Goal: Navigation & Orientation: Understand site structure

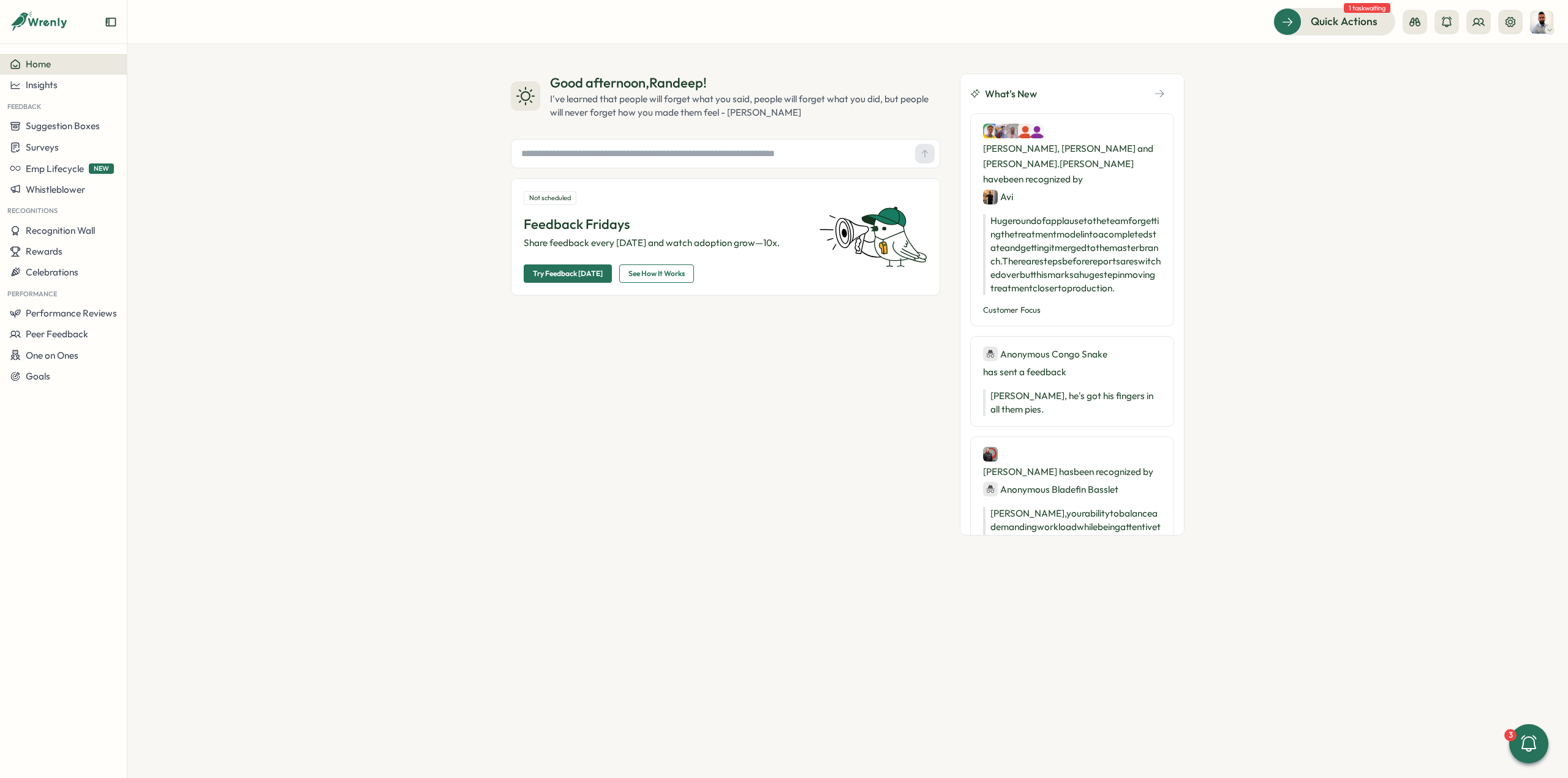
click at [1065, 266] on p "Huge round of applause to the team for getting the treatment model into a compl…" at bounding box center [1071, 255] width 178 height 81
click at [1065, 178] on div "Graham, Anh, Corey, Binoy and sailee.salunke have been recognized by Avi" at bounding box center [1071, 164] width 178 height 81
click at [1157, 89] on icon "button" at bounding box center [1159, 93] width 11 height 11
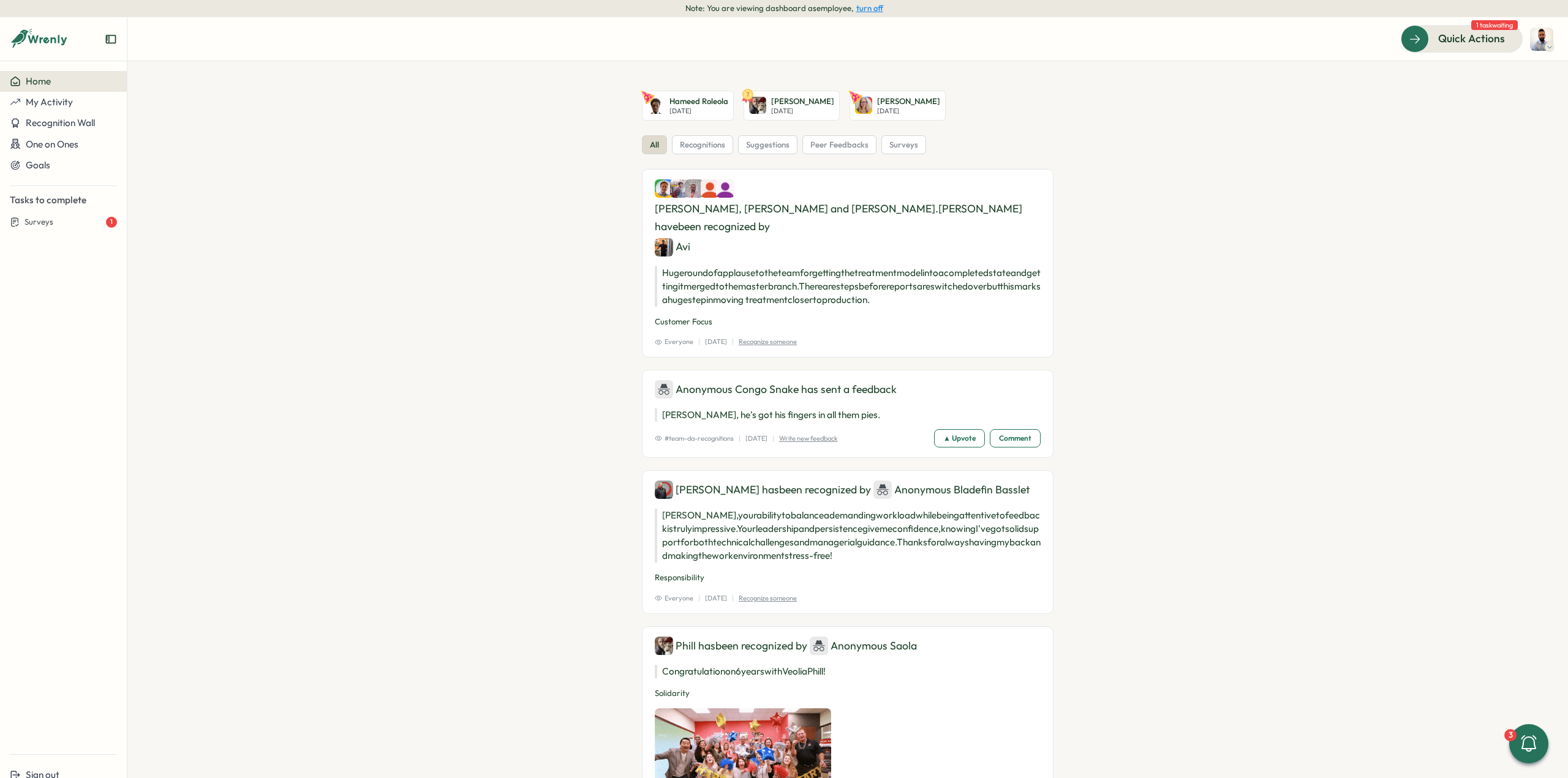
click at [416, 128] on section "Hameed Roleola Wed, Sep 24 7 Phill Spicer Wed, Sep 24 Jessica Buller Sun, Sep 2…" at bounding box center [847, 420] width 1440 height 717
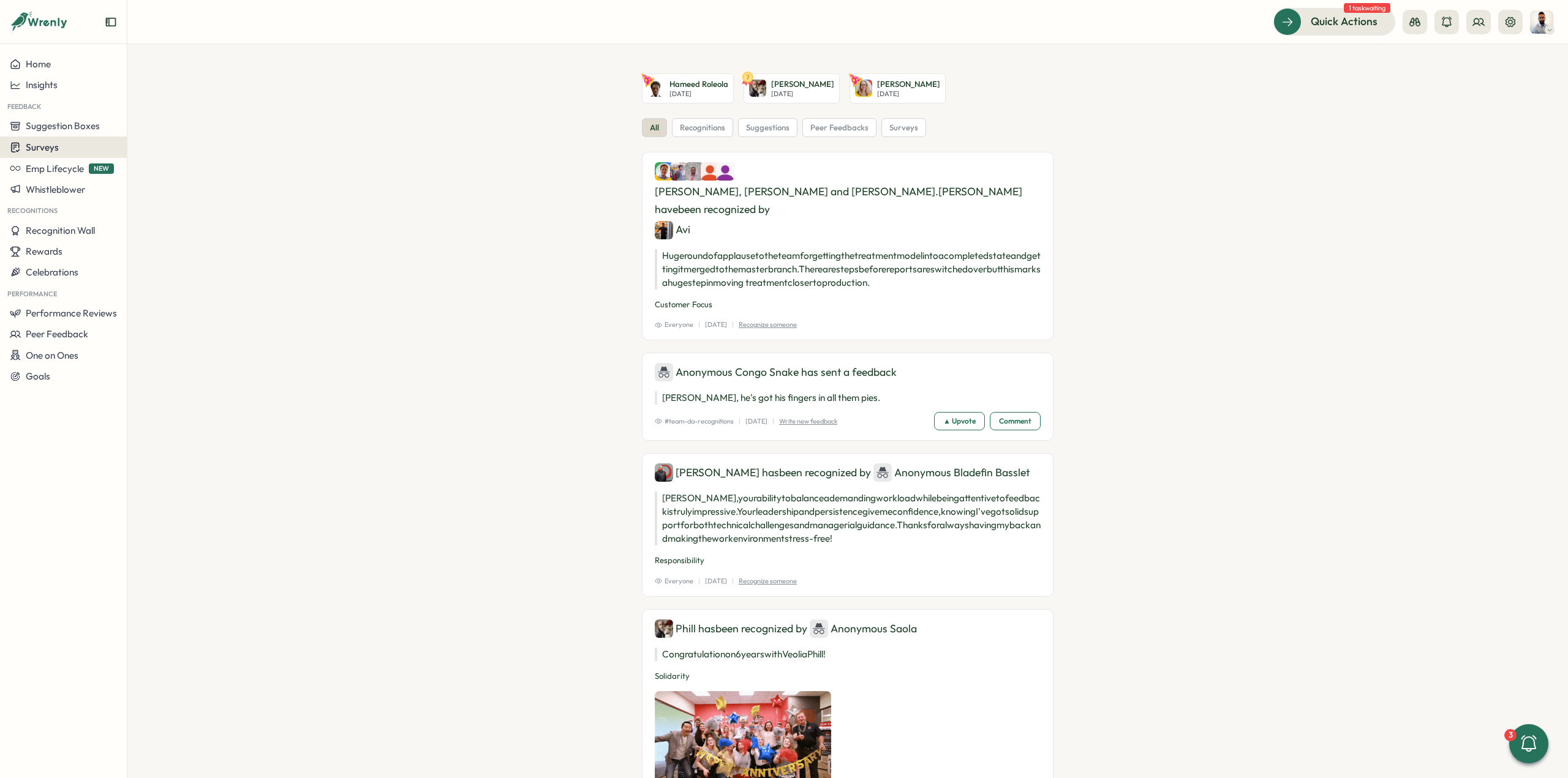
click at [84, 147] on div "Surveys" at bounding box center [63, 147] width 107 height 12
click at [72, 90] on div "Insights" at bounding box center [63, 85] width 107 height 11
click at [190, 124] on div "Performance Review" at bounding box center [173, 120] width 87 height 14
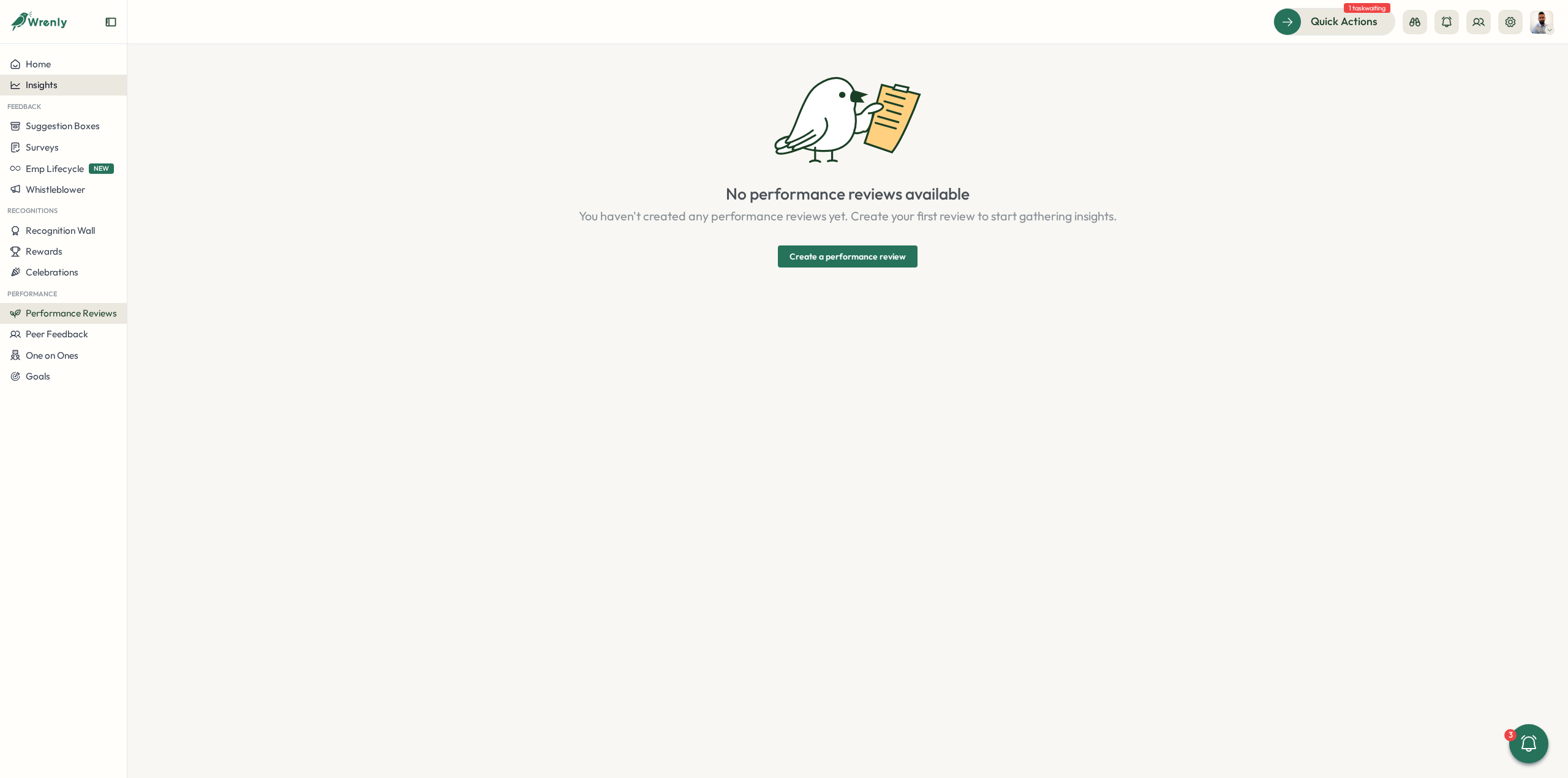
click at [63, 89] on div "Insights" at bounding box center [63, 85] width 107 height 11
click at [166, 54] on div "Culture score" at bounding box center [173, 50] width 87 height 14
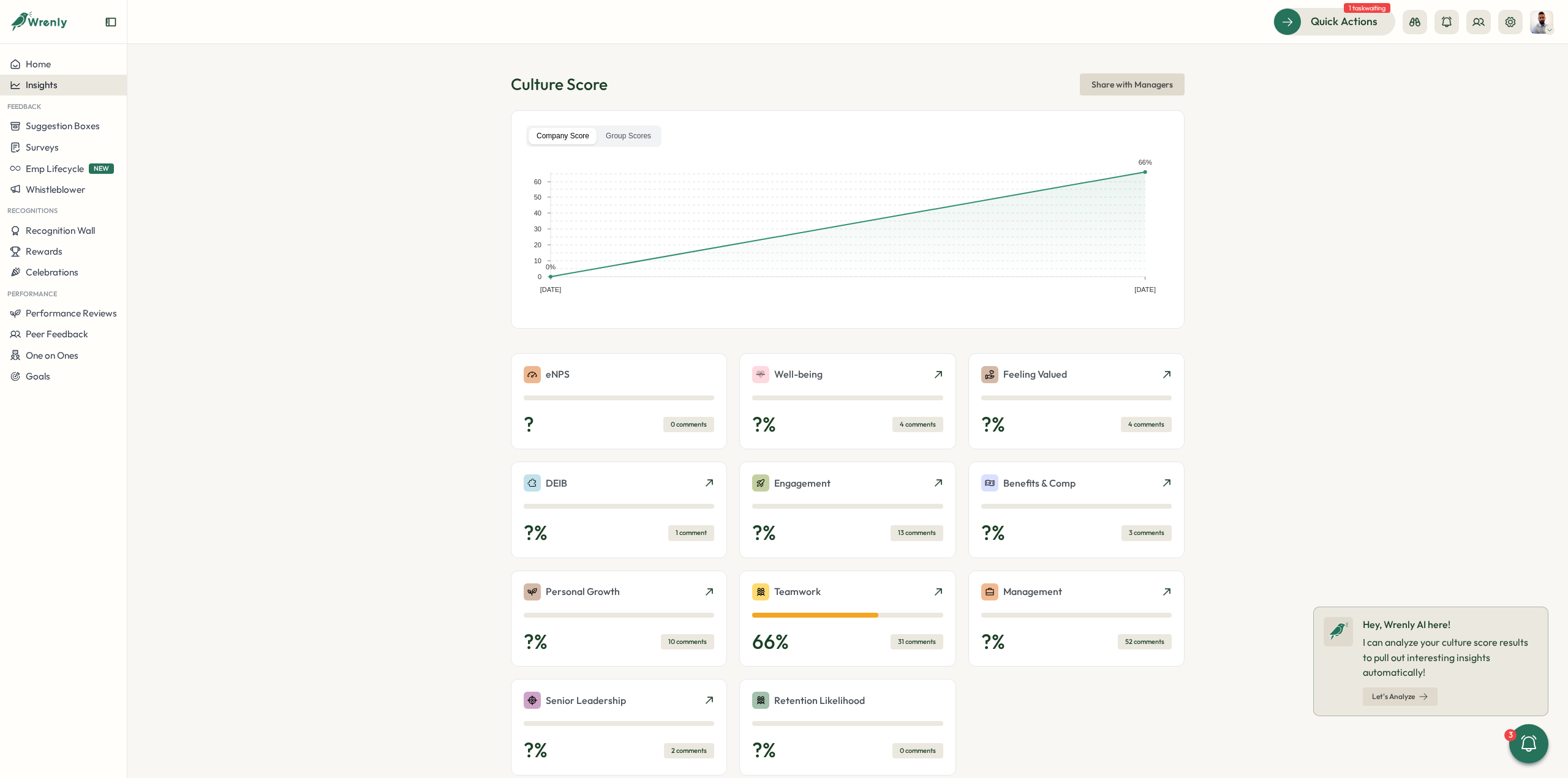
click at [59, 84] on div "Insights" at bounding box center [63, 85] width 107 height 11
click at [161, 75] on div "Surveys" at bounding box center [173, 73] width 87 height 14
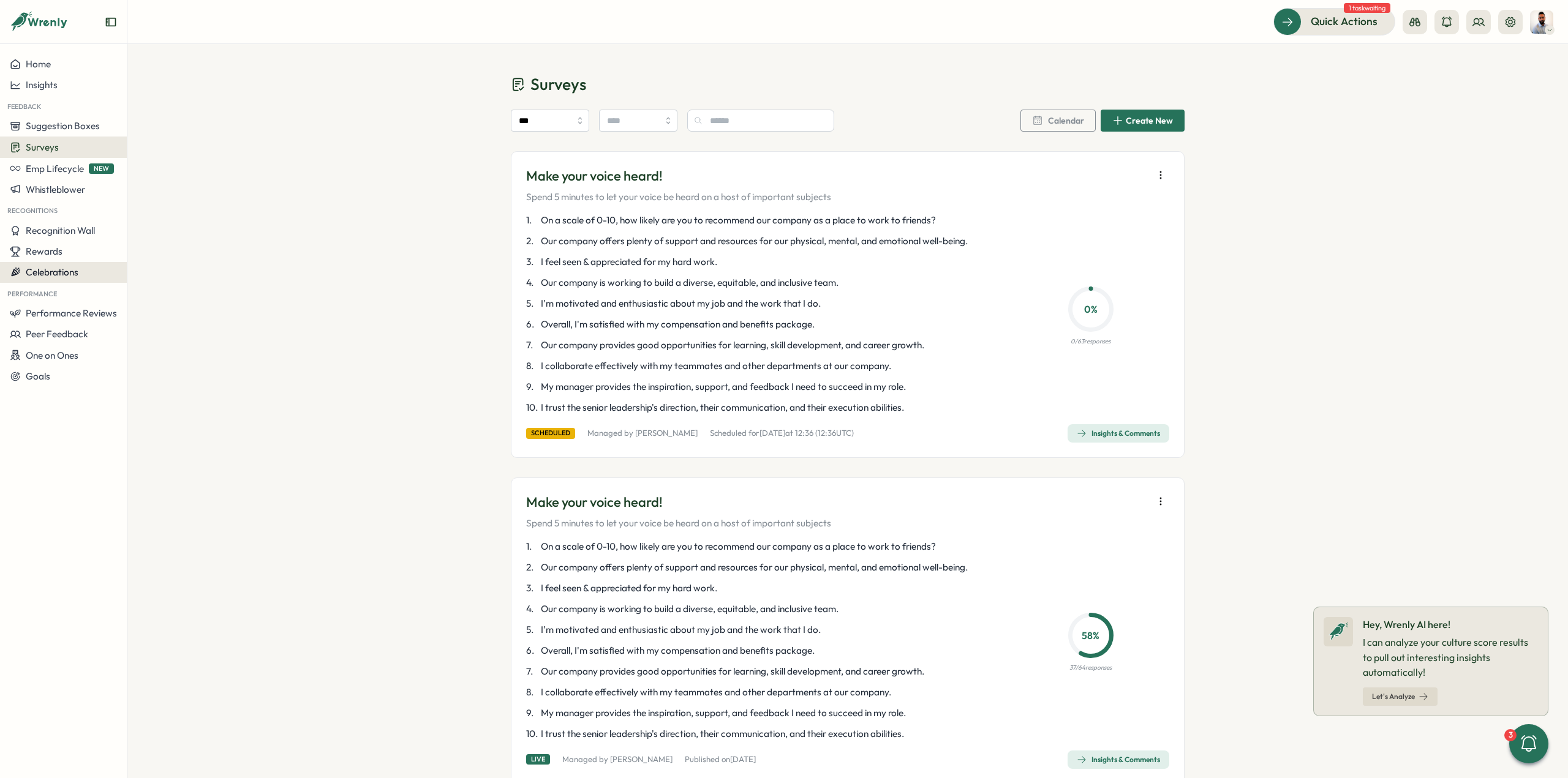
click at [71, 275] on span "Celebrations" at bounding box center [52, 272] width 53 height 12
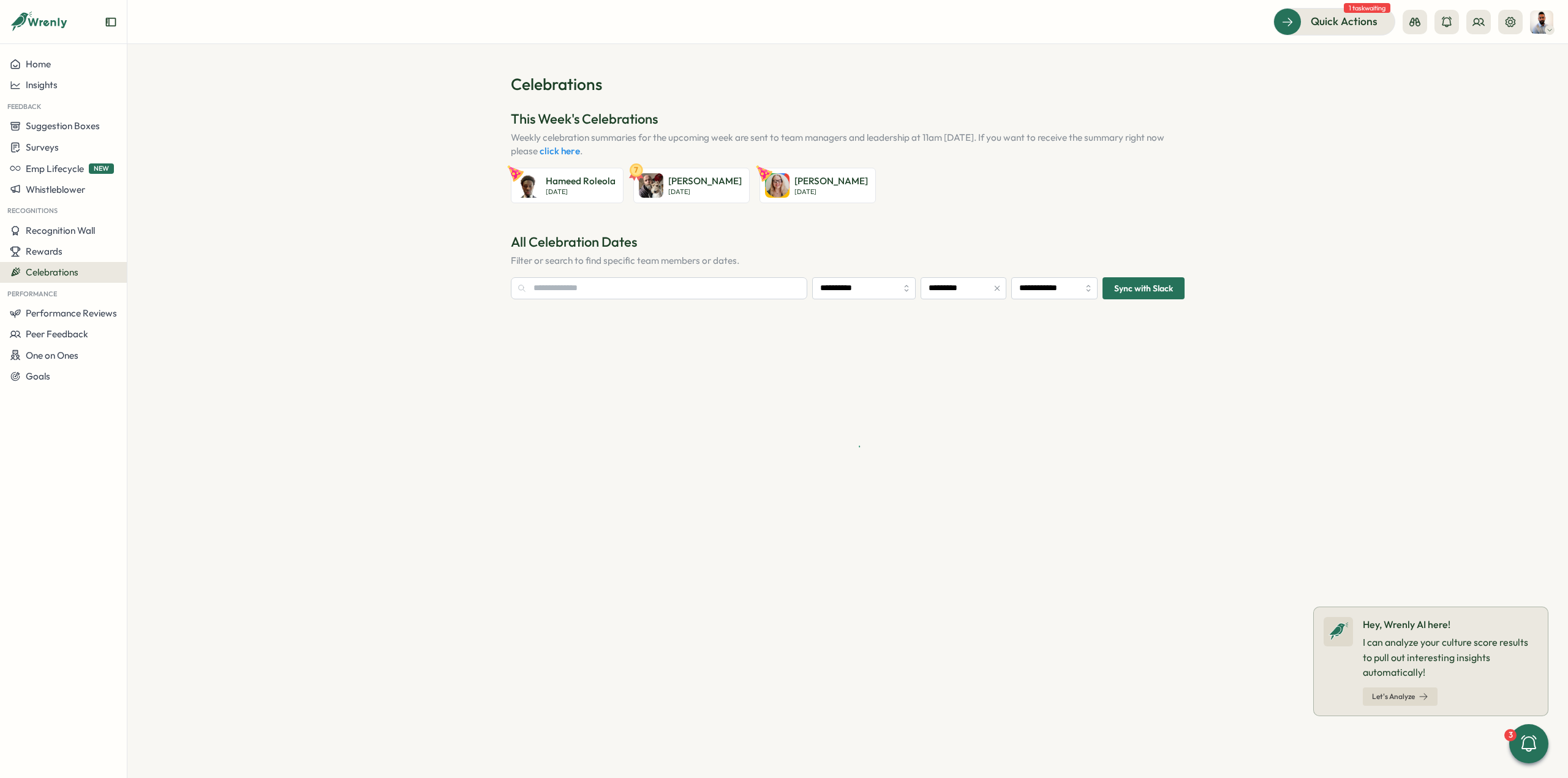
type input "**********"
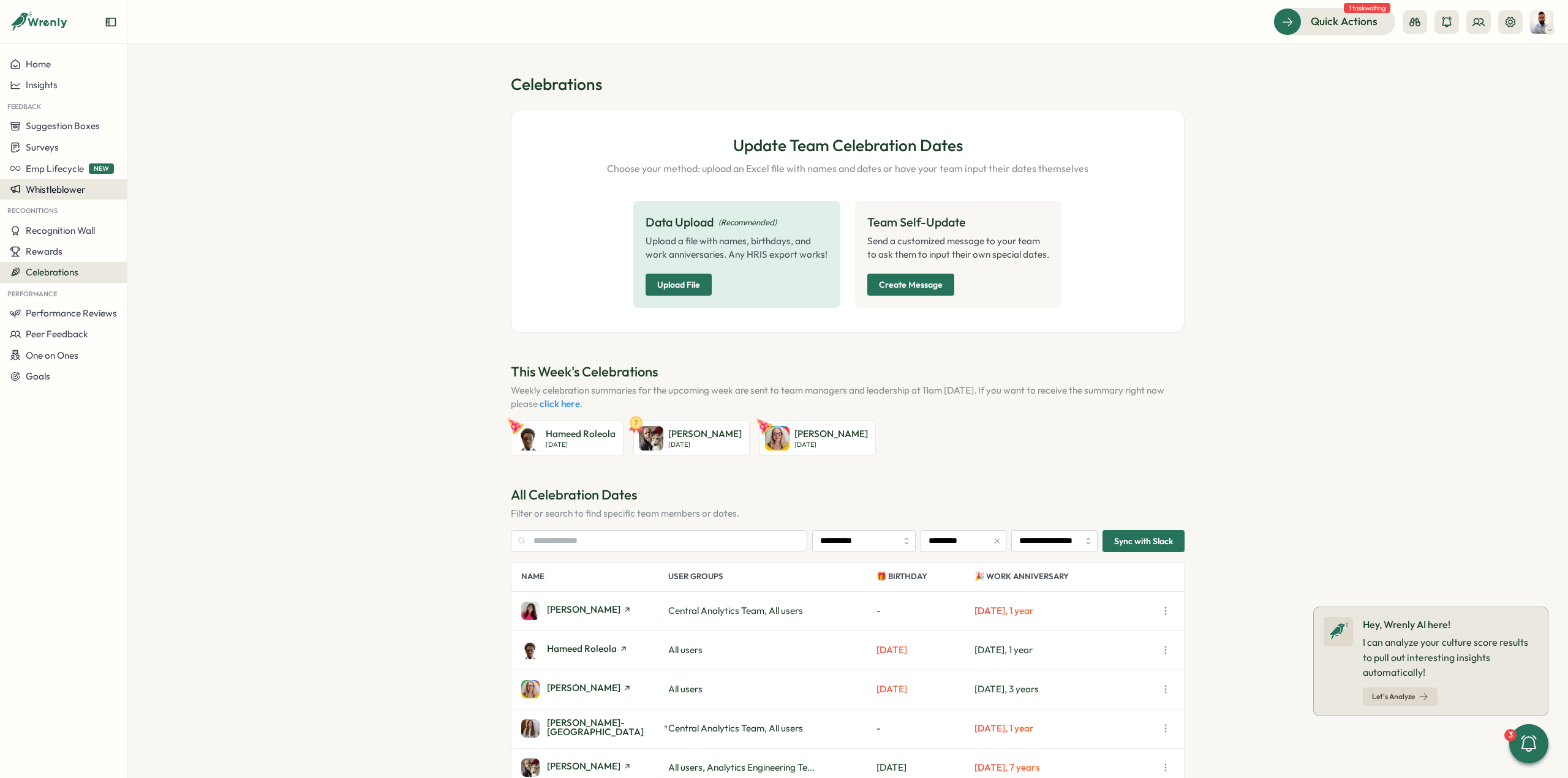
click at [89, 199] on button "Whistleblower" at bounding box center [63, 189] width 127 height 21
click at [93, 196] on button "Whistleblower" at bounding box center [63, 189] width 127 height 21
click at [93, 195] on div "Whistleblower" at bounding box center [63, 189] width 107 height 11
click at [176, 179] on div "Manage forms" at bounding box center [162, 179] width 65 height 14
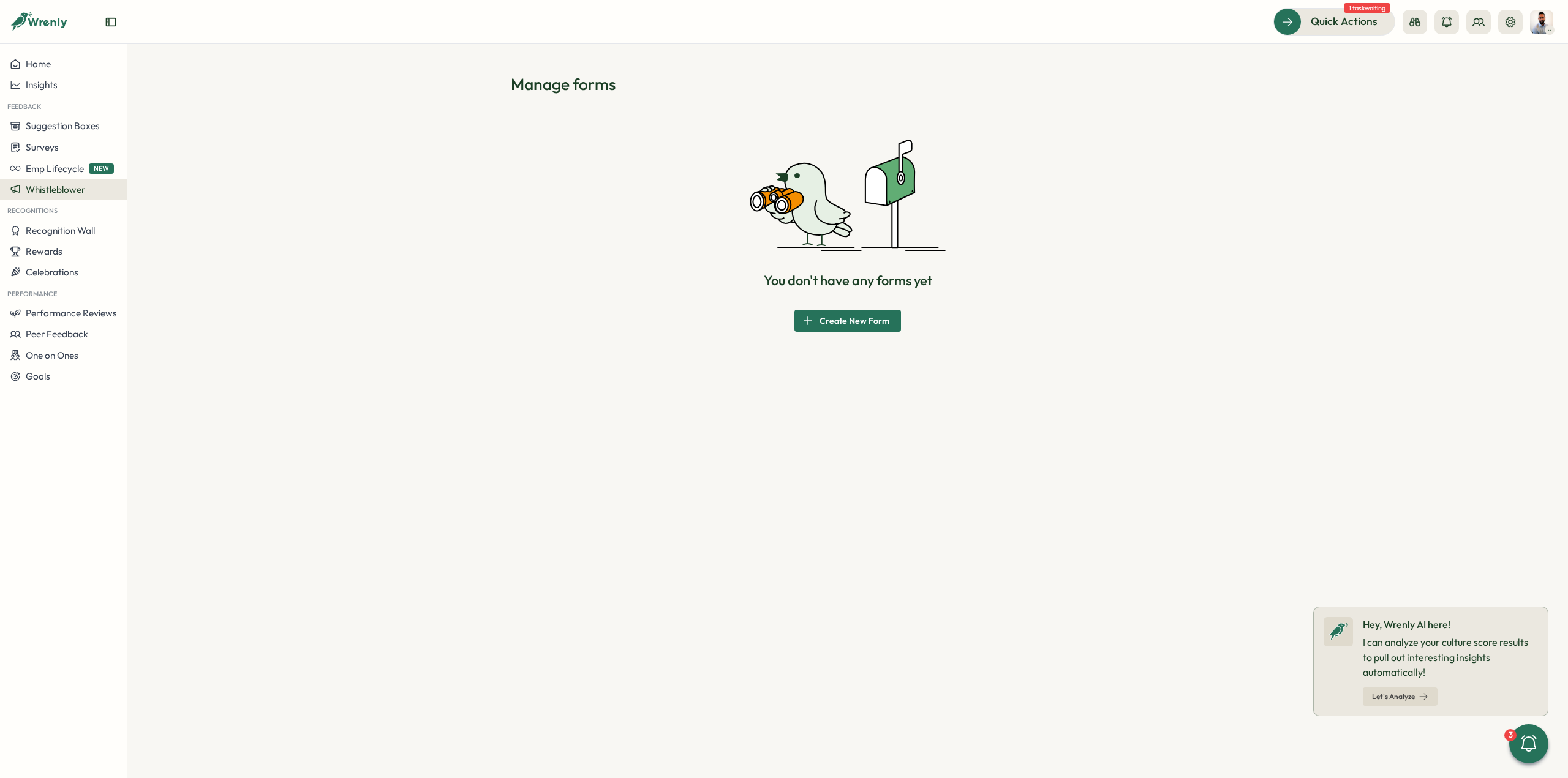
click at [85, 192] on span "Whistleblower" at bounding box center [55, 189] width 59 height 12
click at [174, 209] on div "Incident reports" at bounding box center [163, 201] width 76 height 23
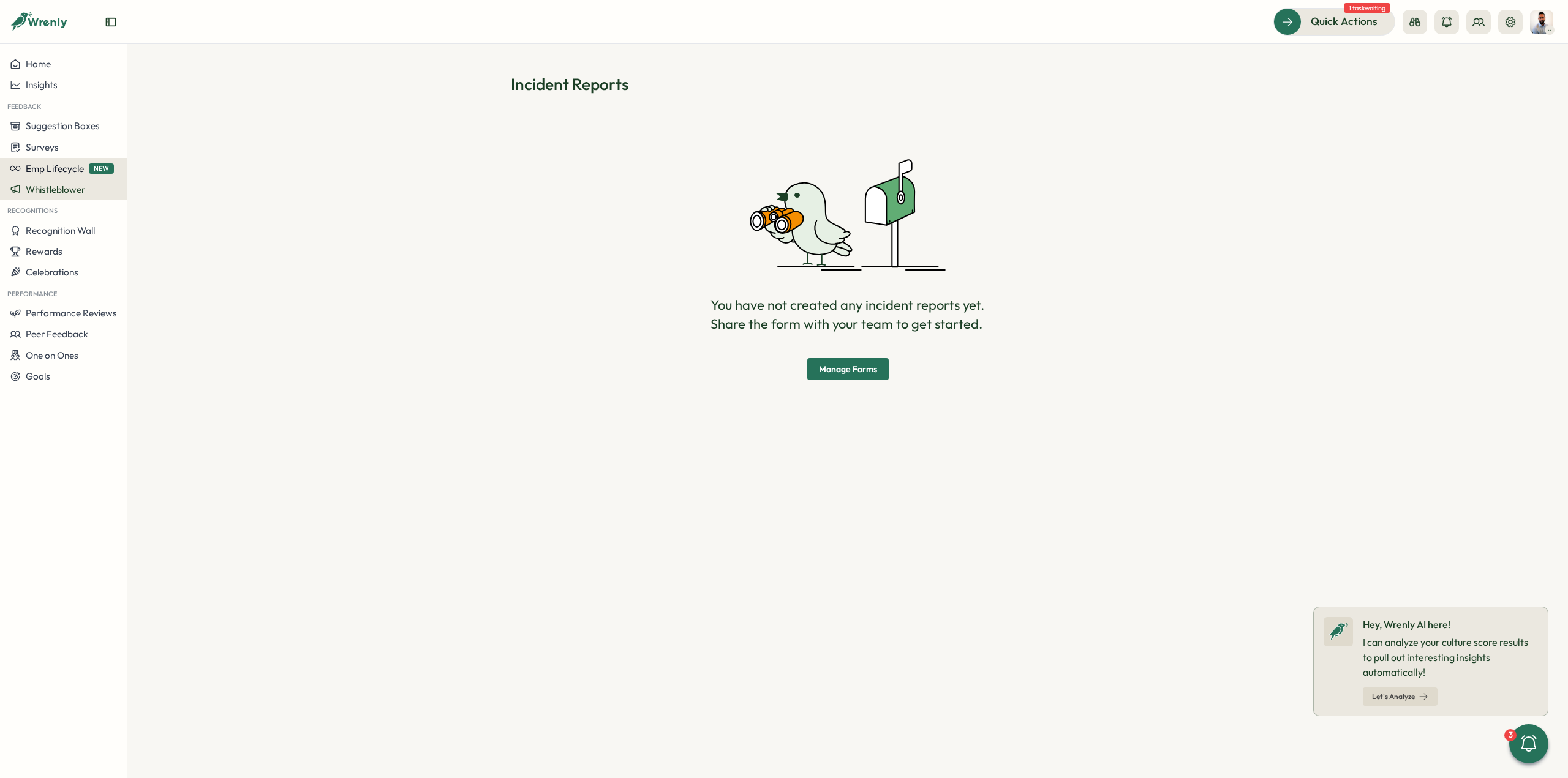
click at [63, 161] on button "Emp Lifecycle NEW" at bounding box center [63, 168] width 127 height 21
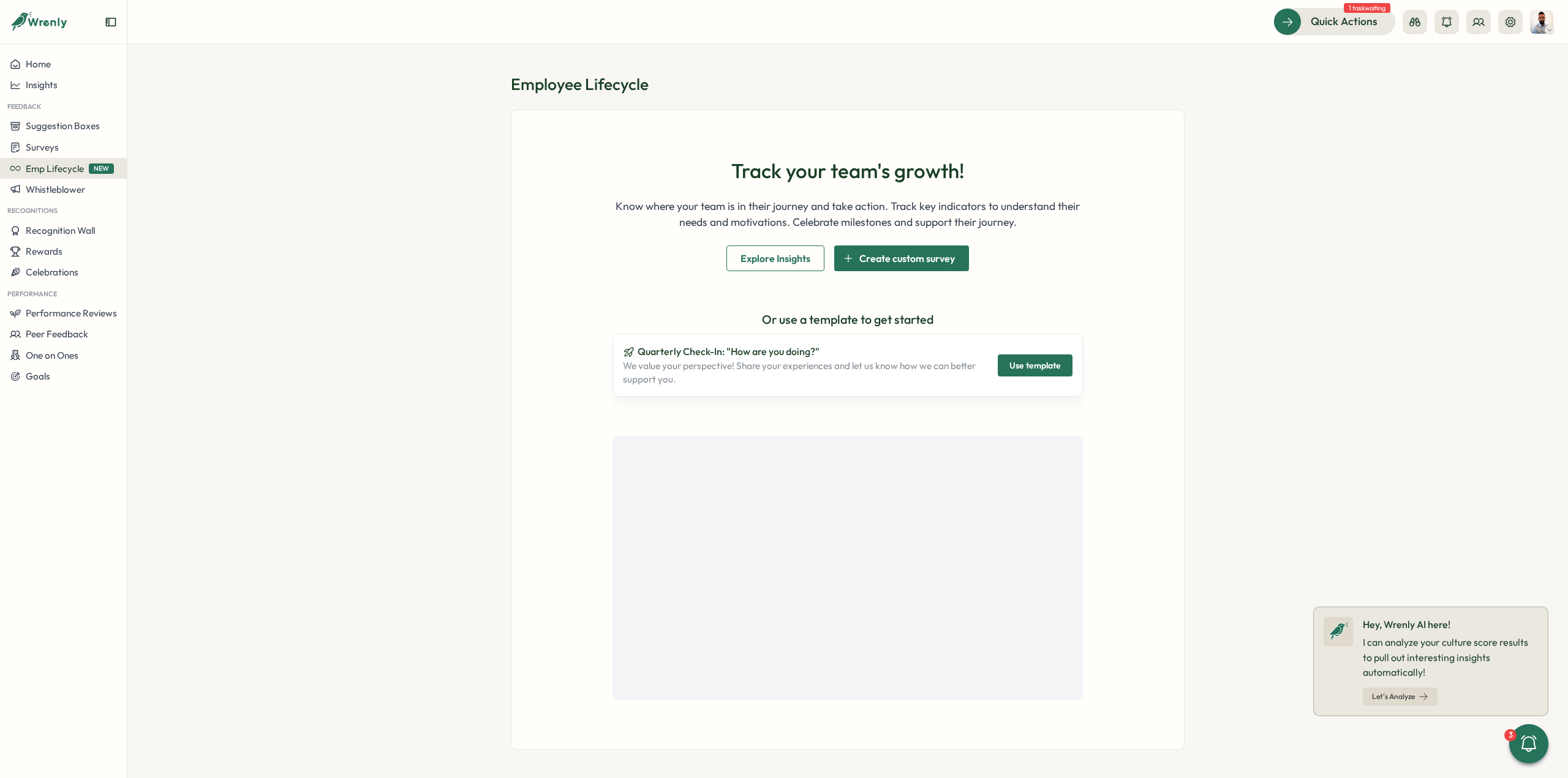
click at [749, 265] on span "Explore Insights" at bounding box center [775, 258] width 70 height 25
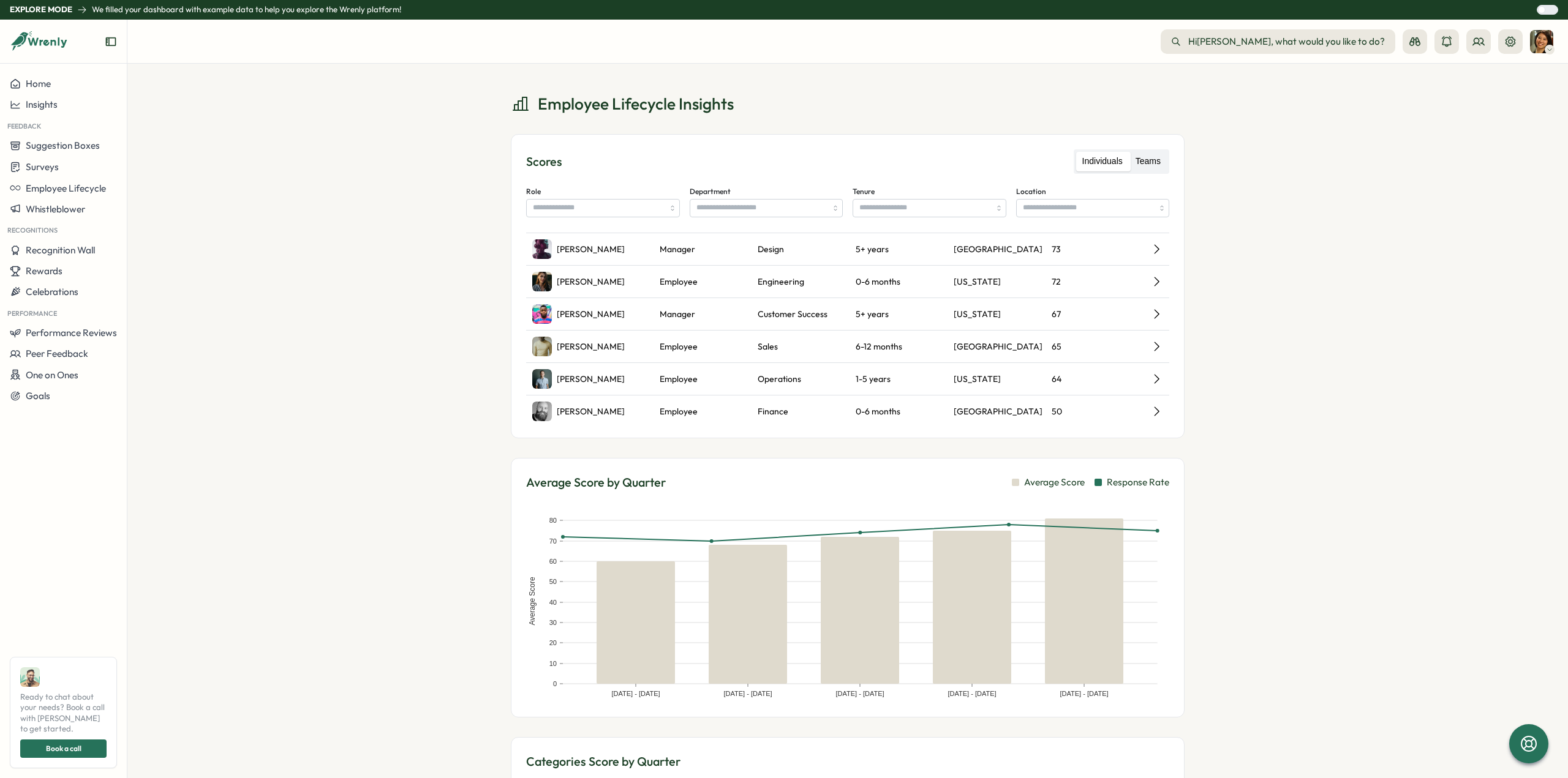
click at [1141, 162] on label "Teams" at bounding box center [1148, 161] width 37 height 20
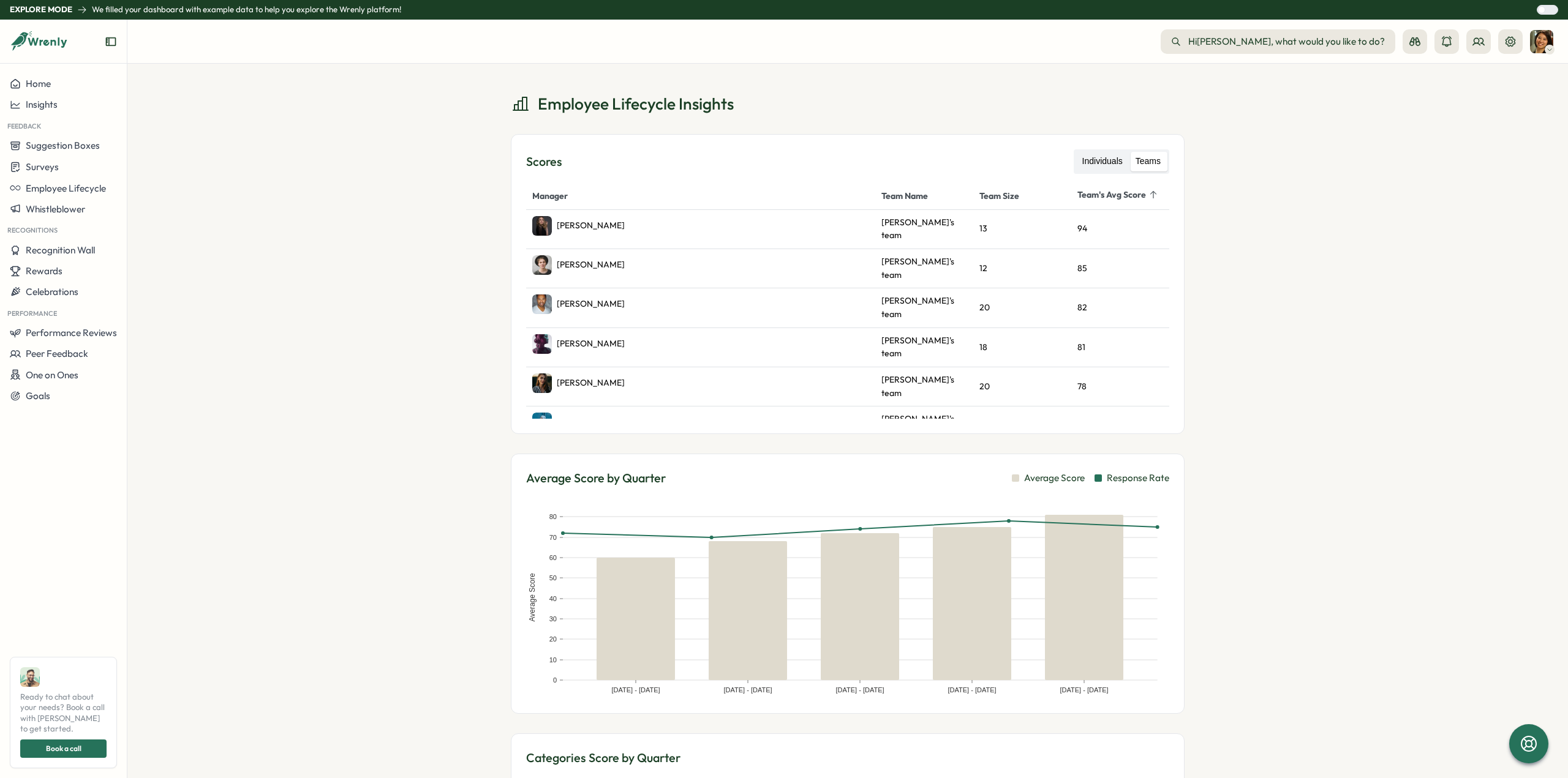
click at [1094, 164] on label "Individuals" at bounding box center [1102, 161] width 53 height 20
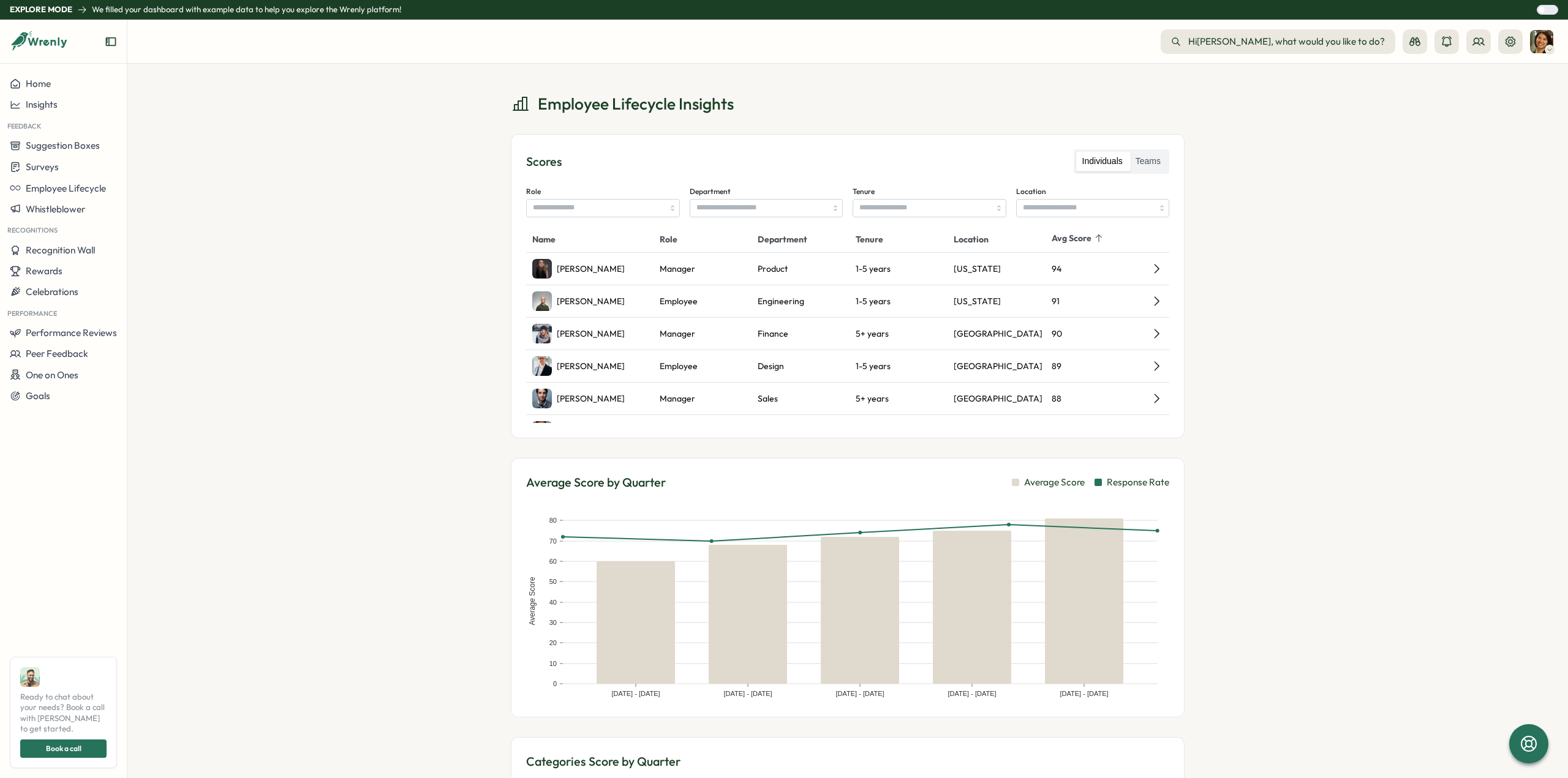
click at [520, 211] on div "Scores Individuals Teams Role Department Tenure Location Name Role Department T…" at bounding box center [848, 286] width 674 height 304
click at [567, 211] on input "Role" at bounding box center [603, 208] width 154 height 19
click at [568, 212] on input "Role" at bounding box center [603, 208] width 154 height 19
click at [1095, 209] on input "Location" at bounding box center [1093, 208] width 154 height 19
click at [808, 214] on input "Department" at bounding box center [766, 208] width 154 height 19
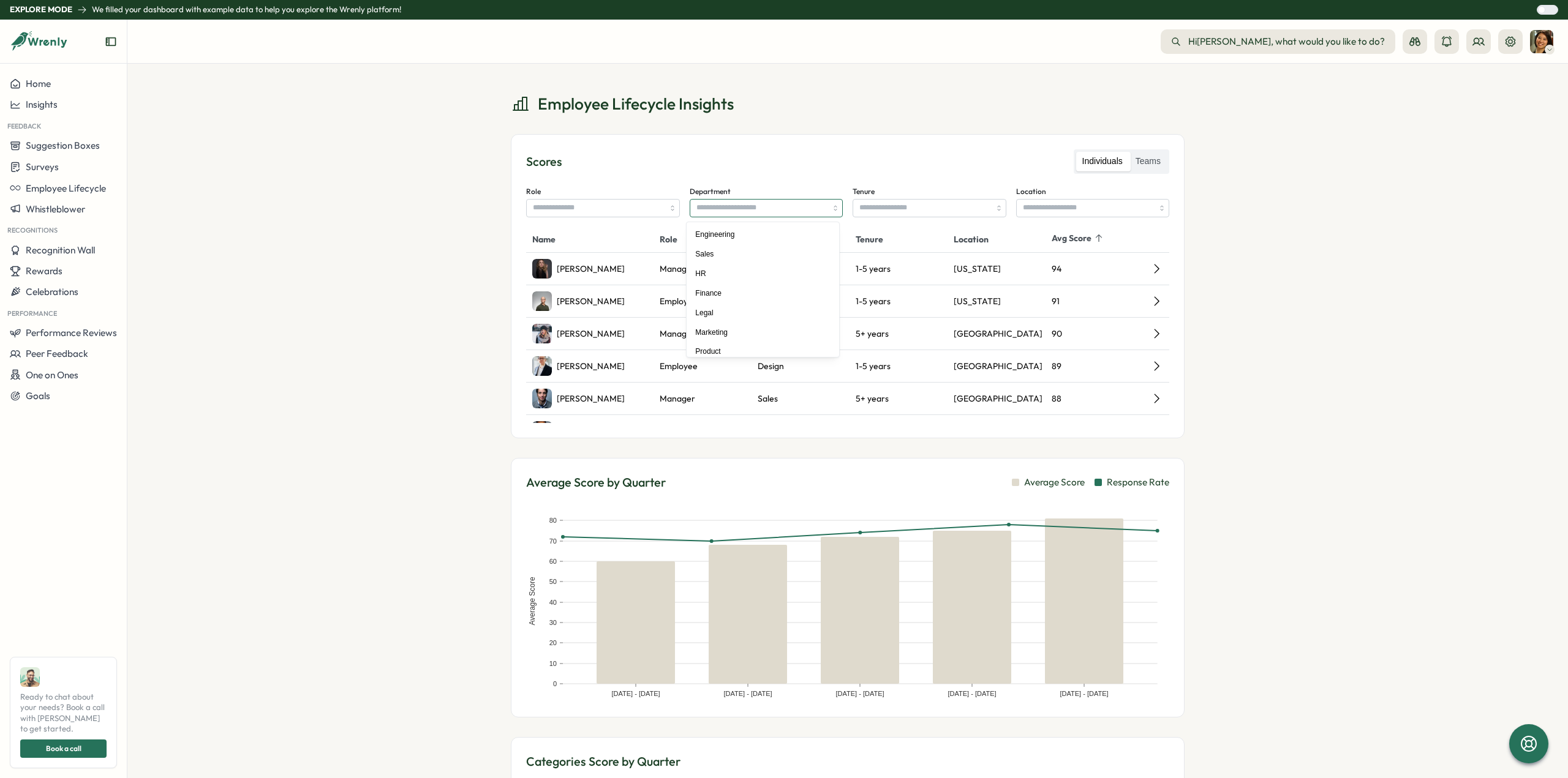
click at [808, 214] on input "Department" at bounding box center [766, 208] width 154 height 19
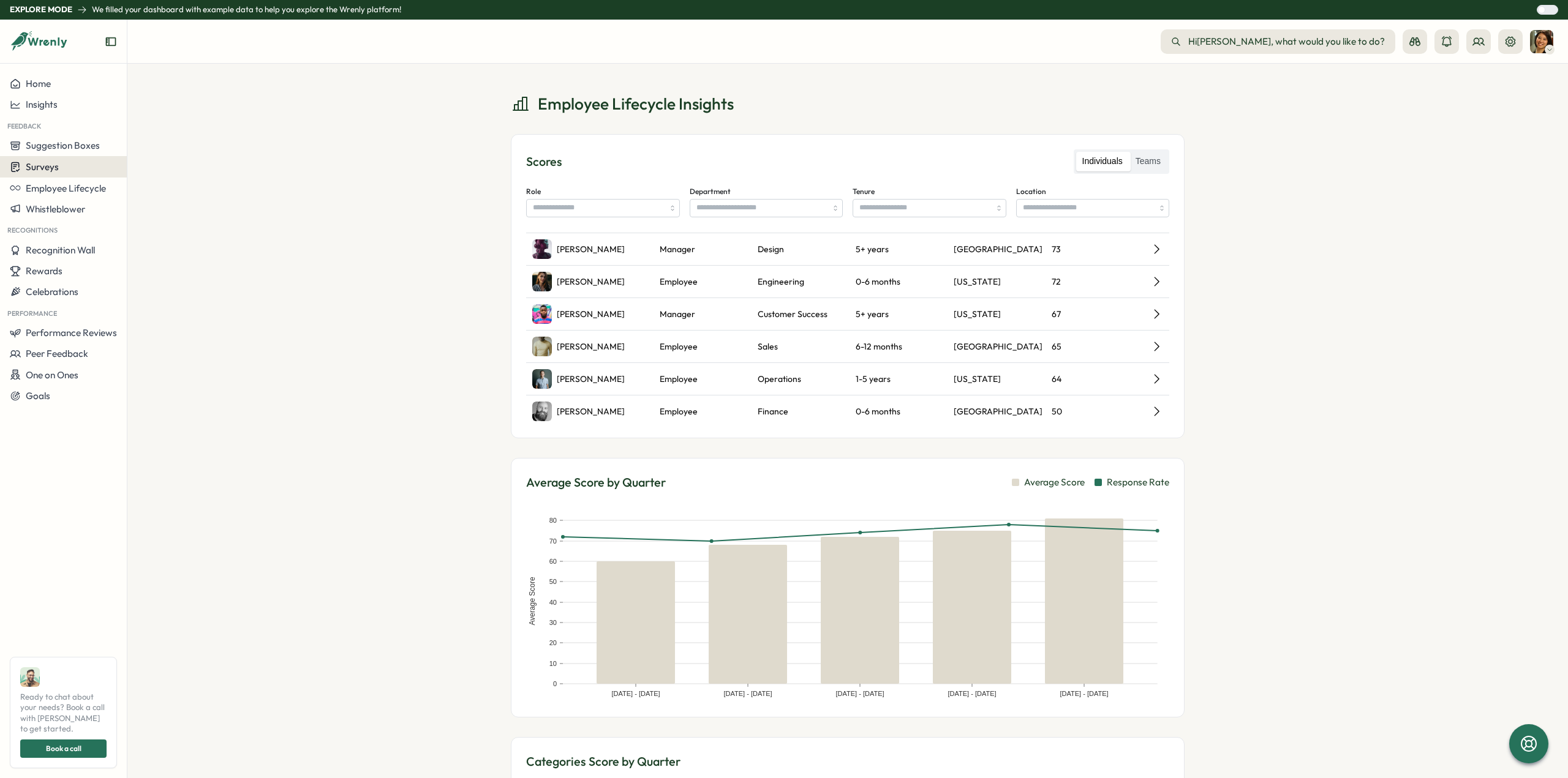
click at [71, 170] on div "Surveys" at bounding box center [63, 167] width 107 height 12
click at [92, 150] on span "Suggestion Boxes" at bounding box center [63, 145] width 74 height 12
click at [158, 133] on div "Sales Suggestion Box" at bounding box center [184, 135] width 109 height 14
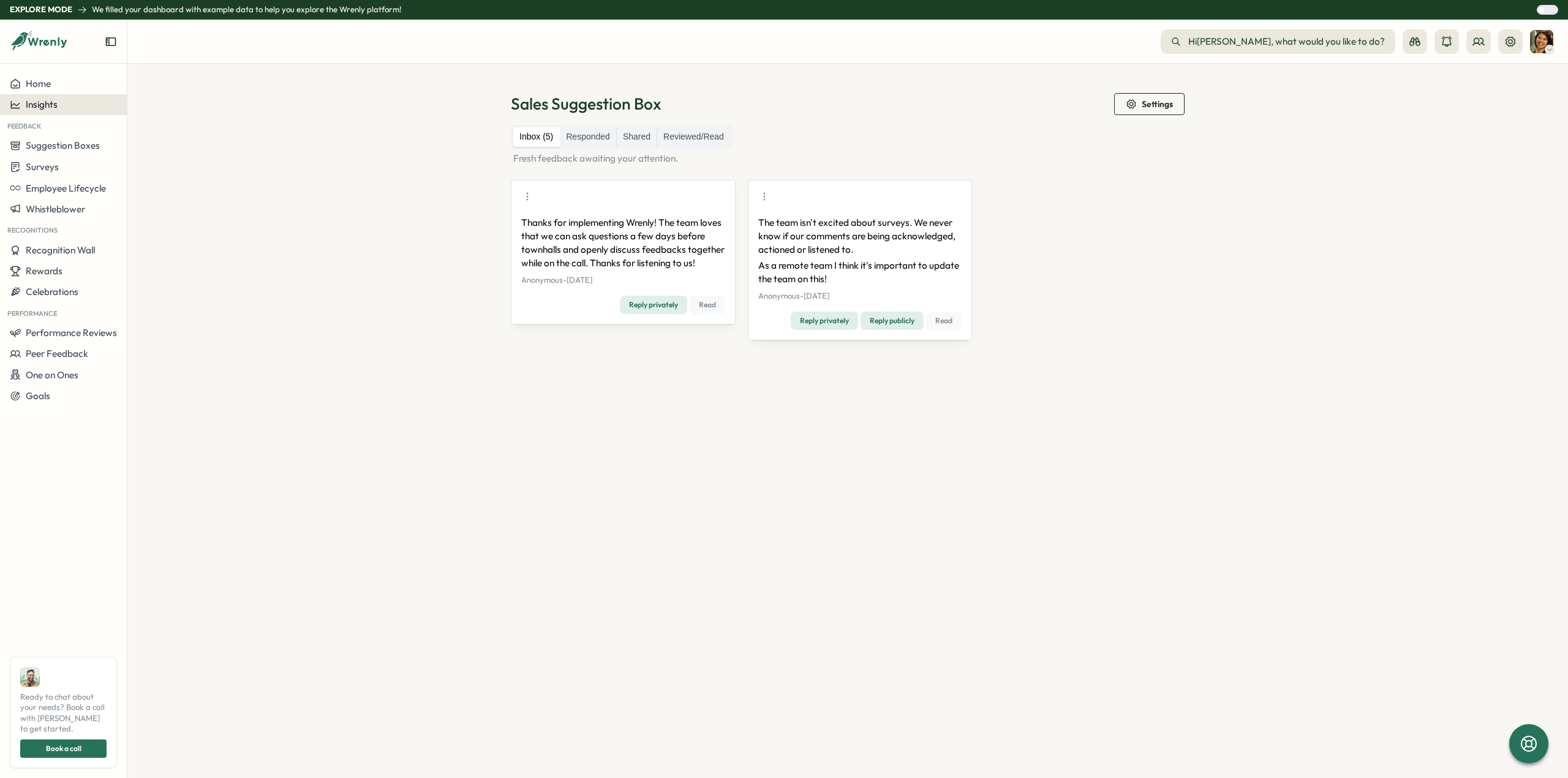
click at [59, 99] on div "Insights" at bounding box center [63, 104] width 107 height 11
click at [203, 147] on div "Performance Review" at bounding box center [173, 151] width 87 height 14
click at [1538, 21] on icon "Close notification" at bounding box center [1541, 22] width 10 height 10
click at [1547, 12] on div at bounding box center [1552, 10] width 12 height 8
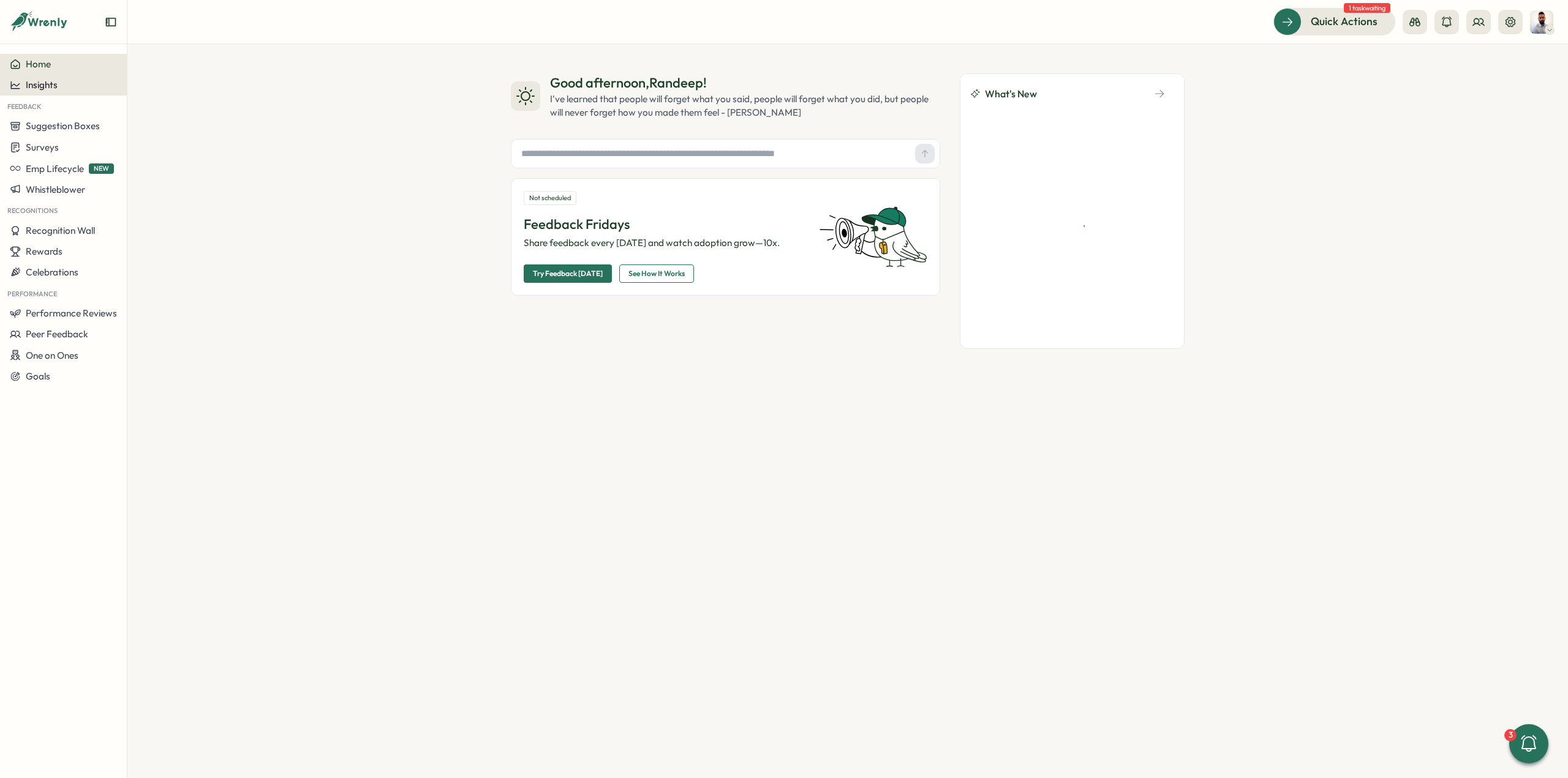
click at [72, 90] on div "Insights" at bounding box center [63, 85] width 107 height 11
click at [1375, 21] on div "Quick Actions" at bounding box center [1326, 21] width 111 height 16
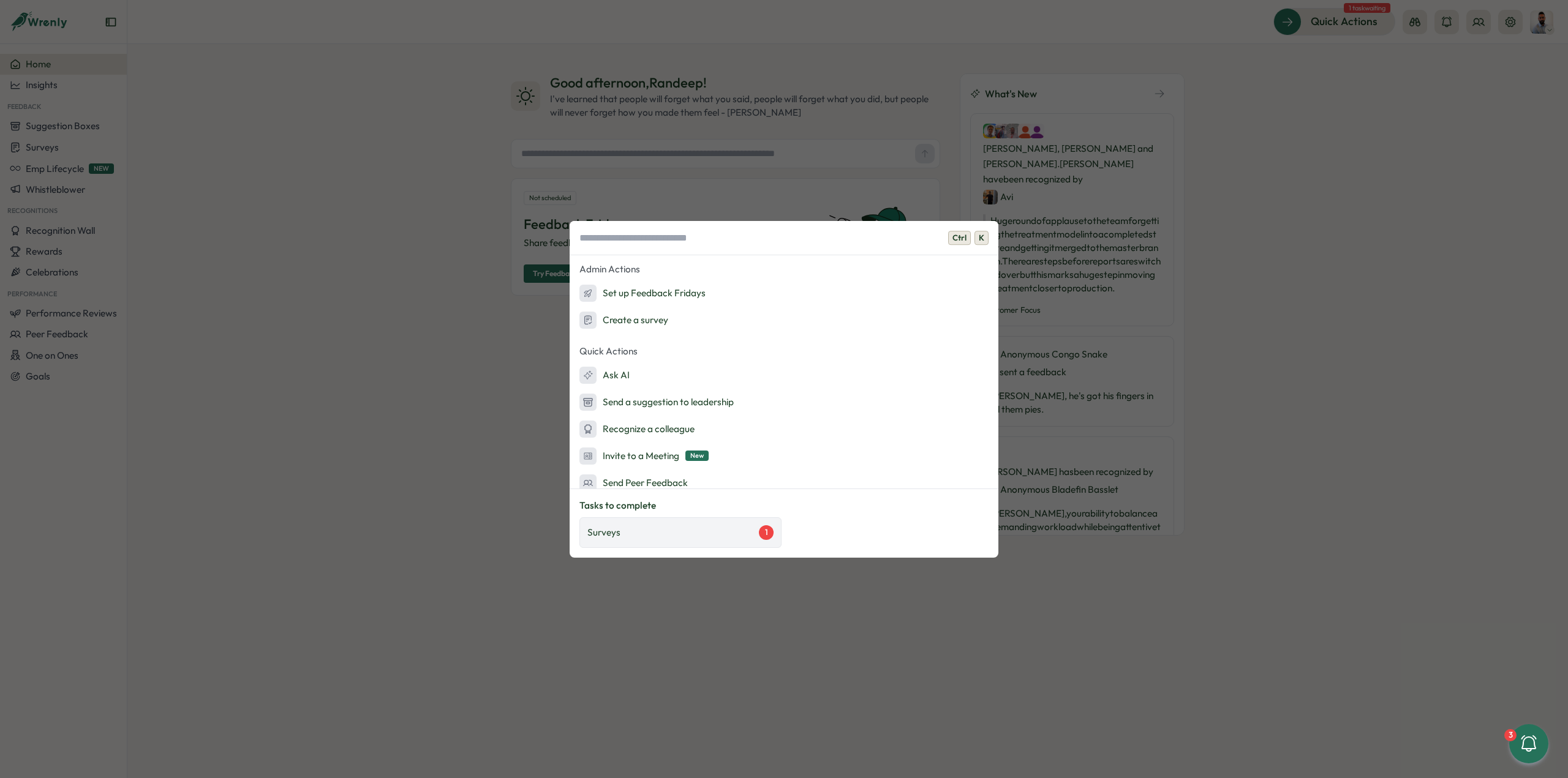
click at [696, 521] on div "Surveys 1" at bounding box center [681, 532] width 202 height 31
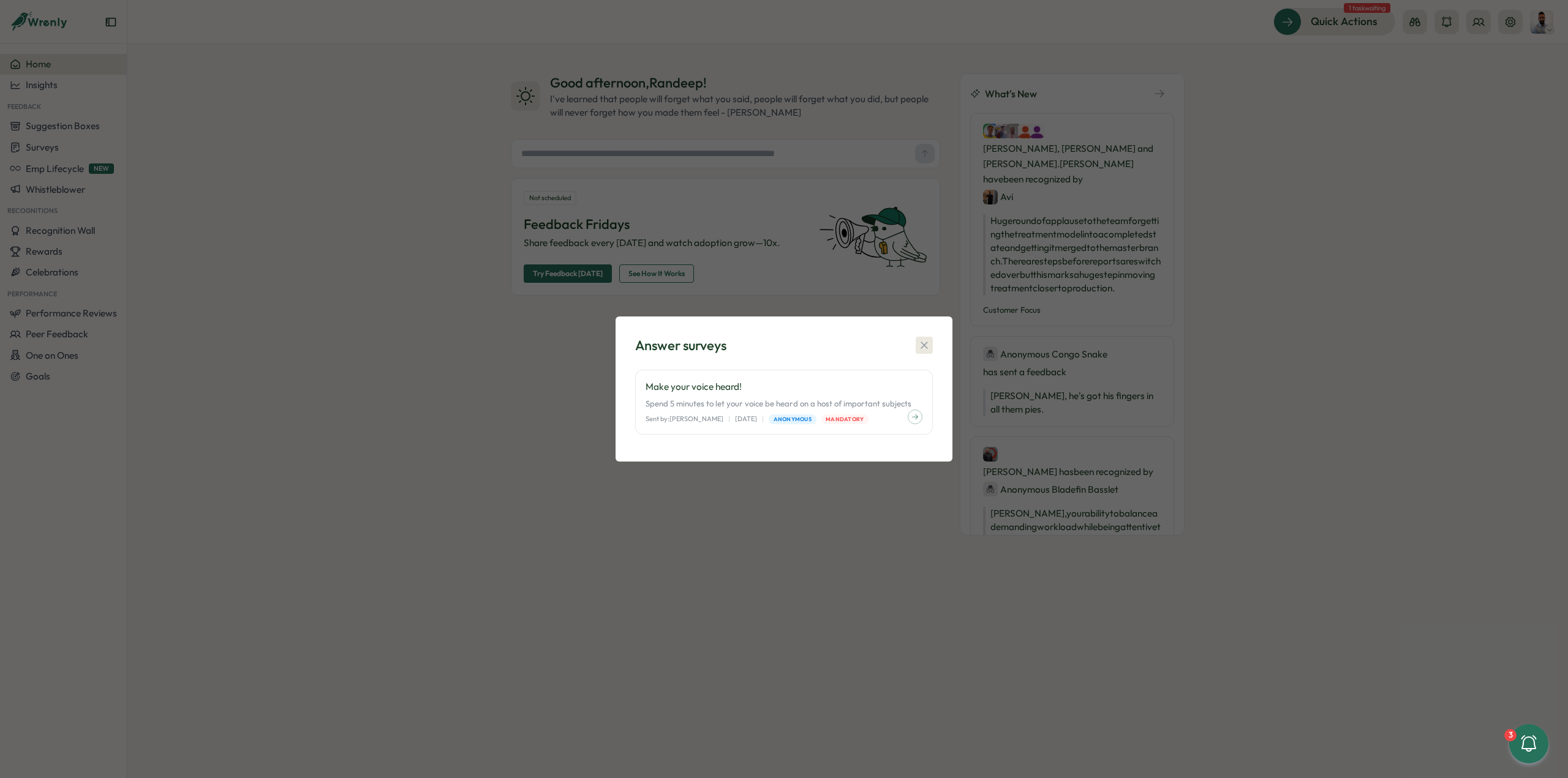
click at [918, 348] on icon "button" at bounding box center [924, 345] width 12 height 12
